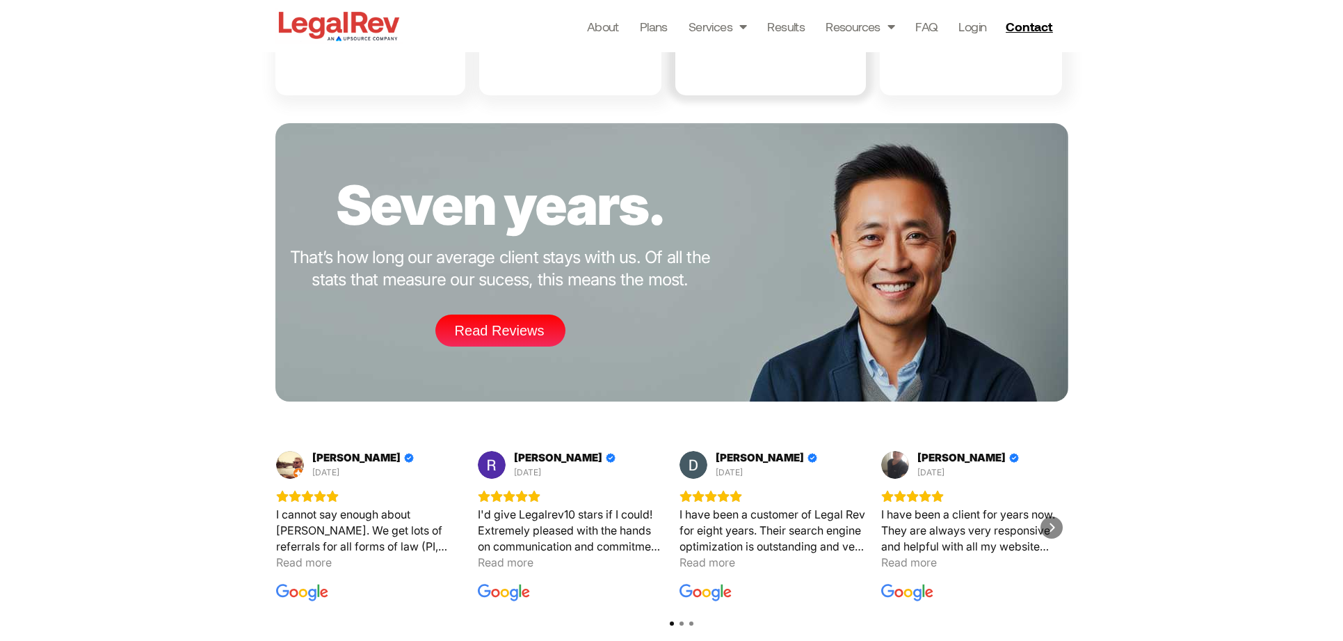
scroll to position [1922, 0]
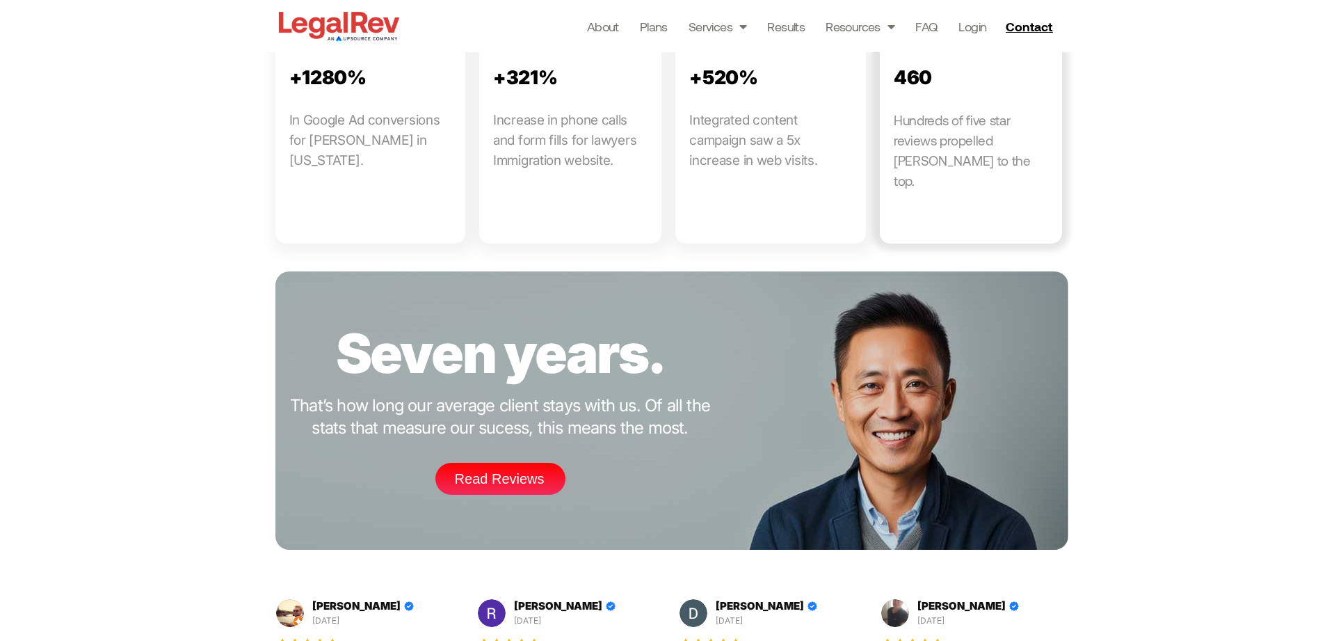
click at [885, 29] on link at bounding box center [971, 117] width 182 height 254
click at [879, 29] on link "Resources" at bounding box center [860, 26] width 69 height 19
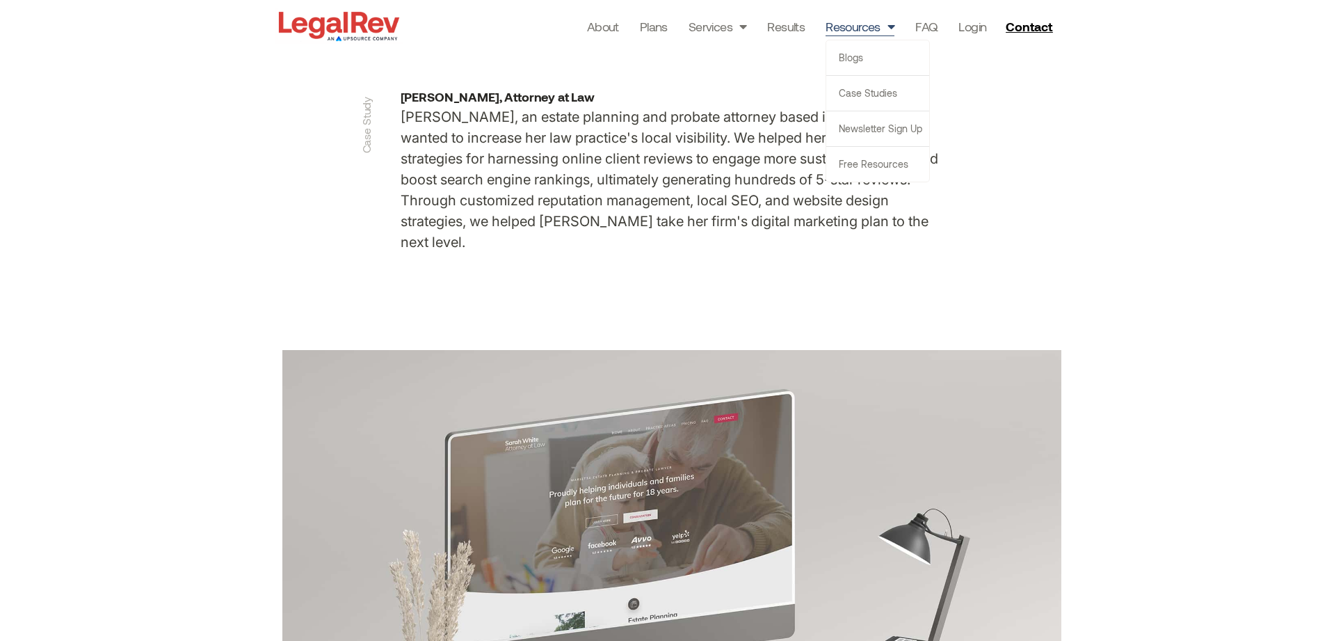
click at [889, 26] on span "Menu" at bounding box center [888, 26] width 14 height 26
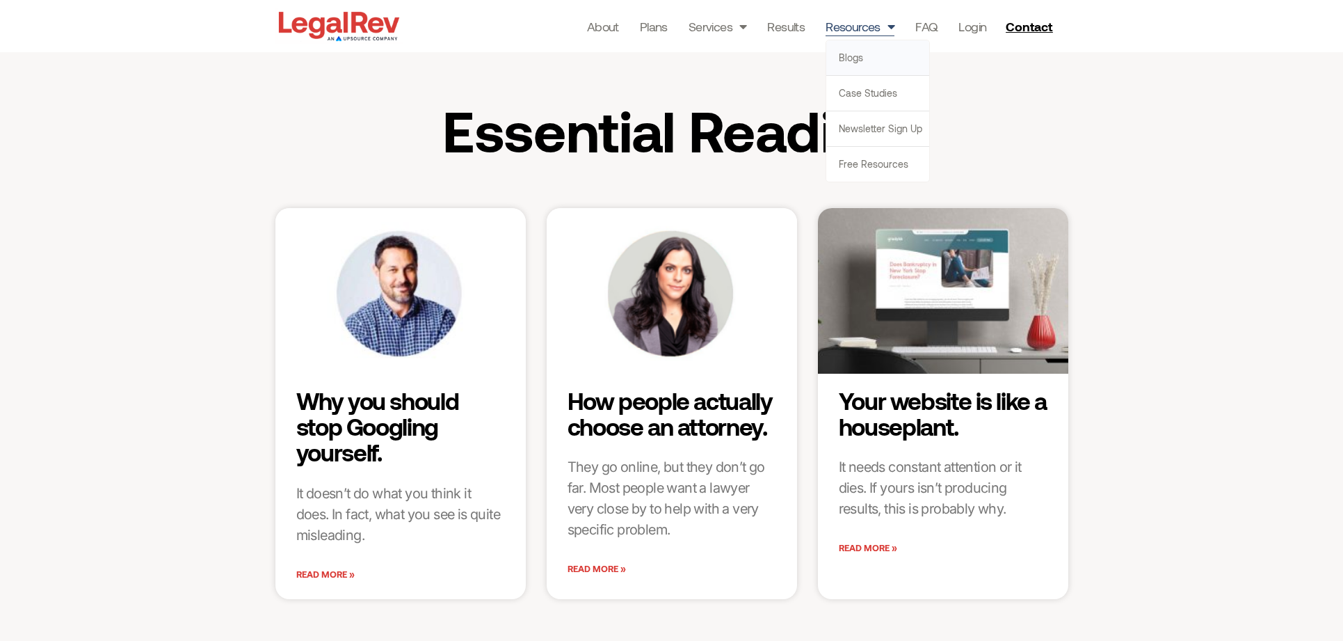
click at [854, 60] on link "Blogs" at bounding box center [877, 57] width 103 height 35
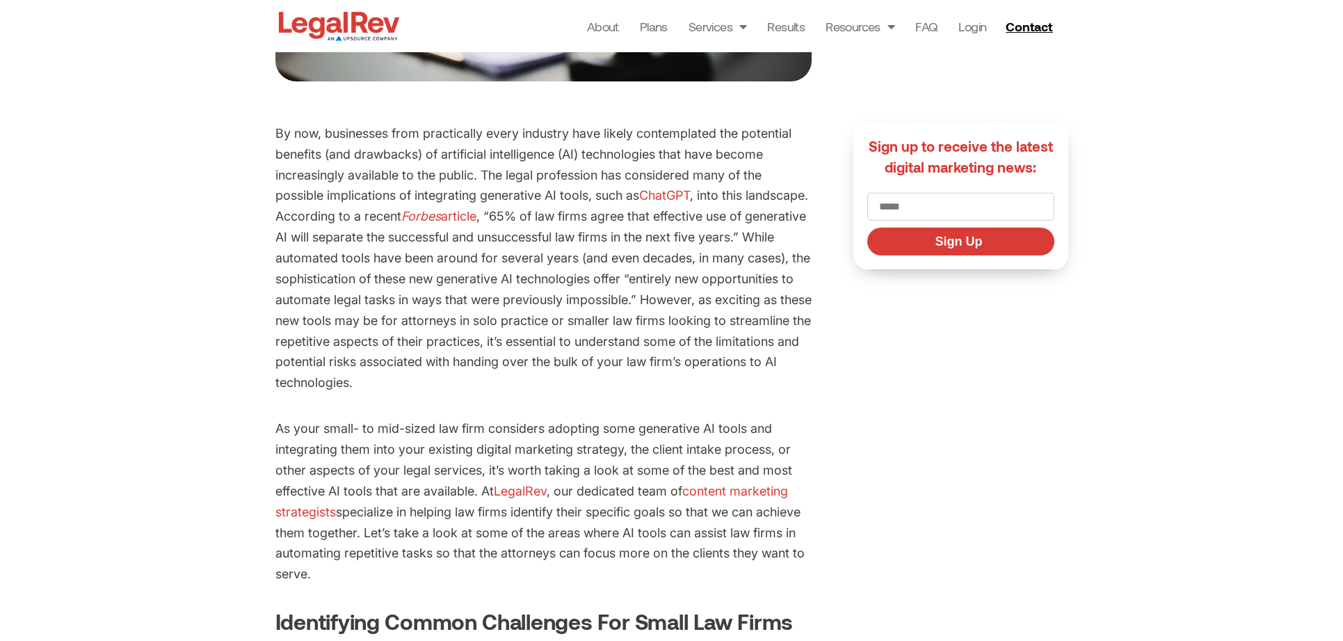
scroll to position [524, 0]
